Goal: Go to known website: Access a specific website the user already knows

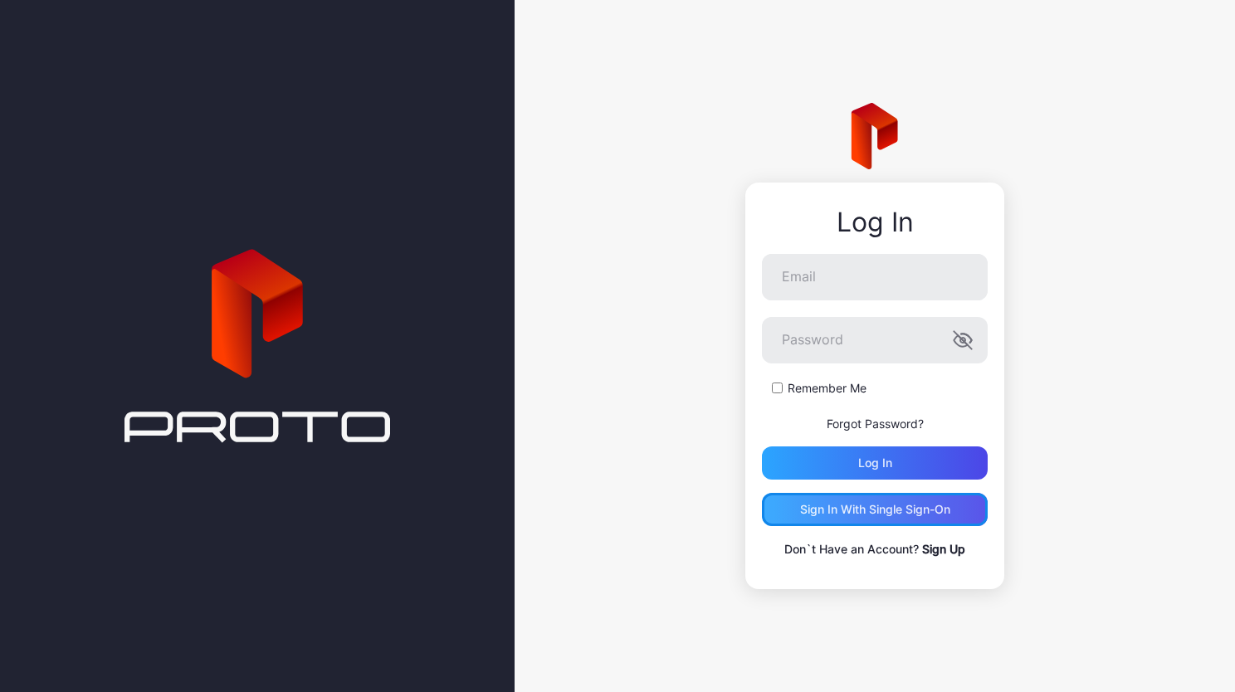
click at [863, 506] on div "Sign in With Single Sign-On" at bounding box center [875, 509] width 150 height 13
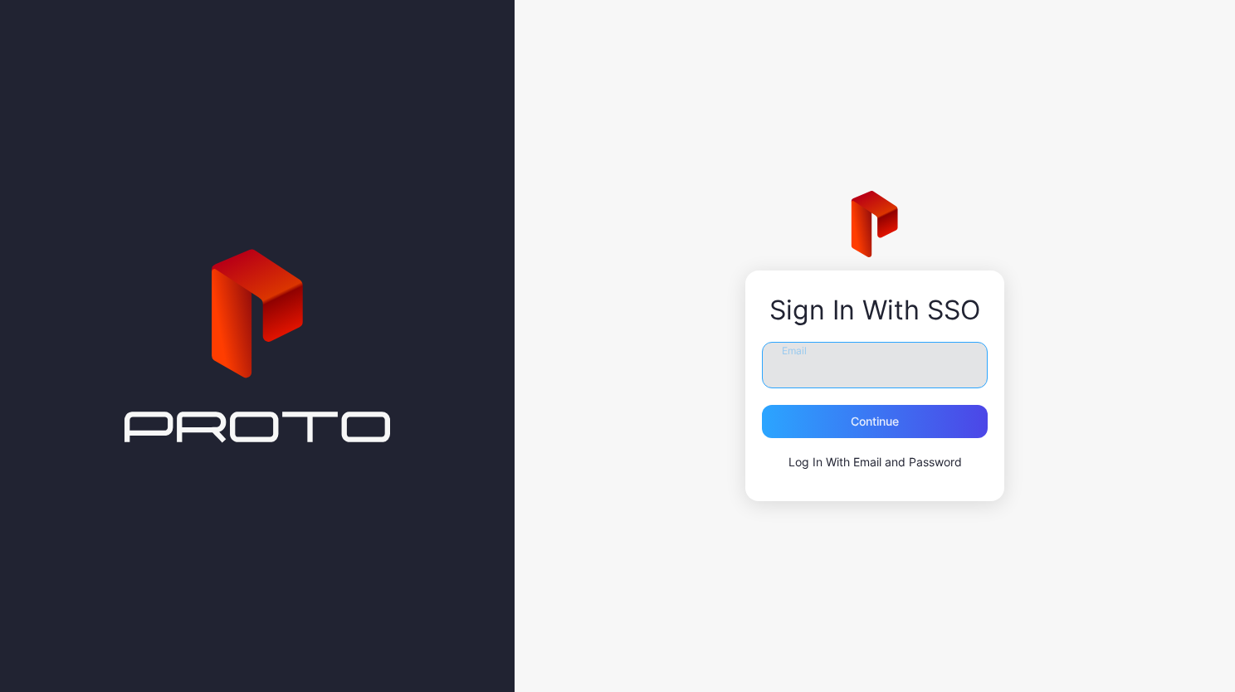
click at [843, 366] on input "Email" at bounding box center [875, 365] width 226 height 46
type input "**********"
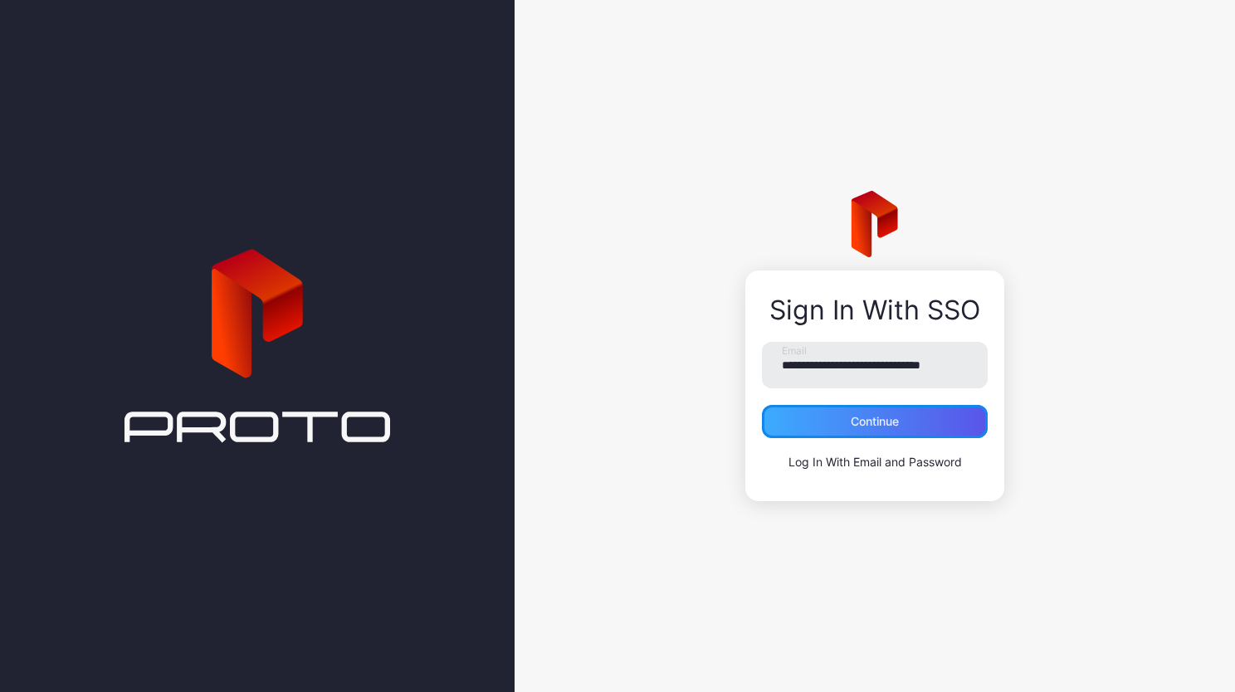
click at [885, 425] on div "Continue" at bounding box center [875, 421] width 48 height 13
